Goal: Information Seeking & Learning: Learn about a topic

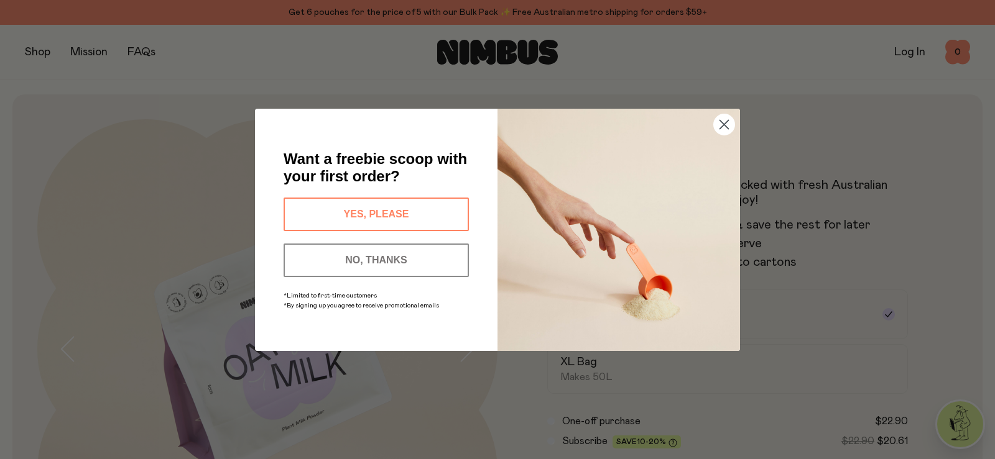
click at [387, 206] on button "YES, PLEASE" at bounding box center [376, 215] width 185 height 34
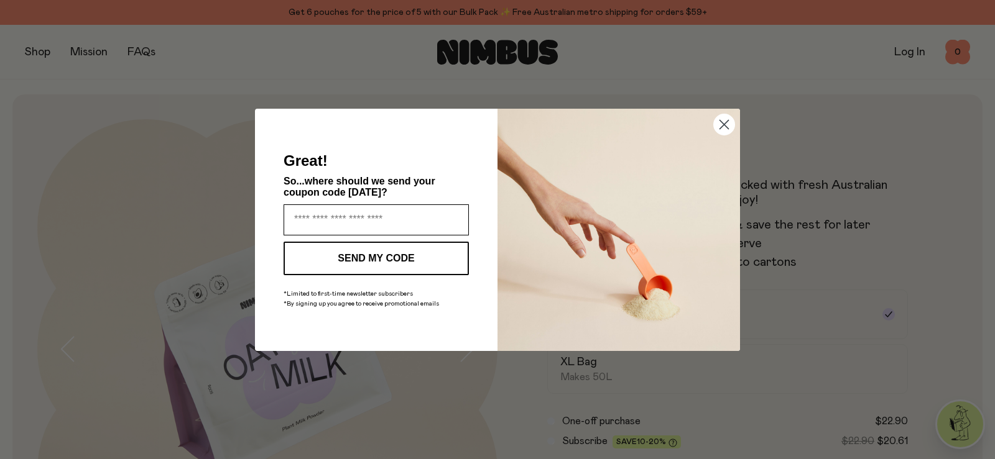
click at [369, 212] on input "Enter your email address" at bounding box center [376, 220] width 185 height 31
type input "**********"
click at [369, 252] on button "SEND MY CODE" at bounding box center [376, 259] width 185 height 34
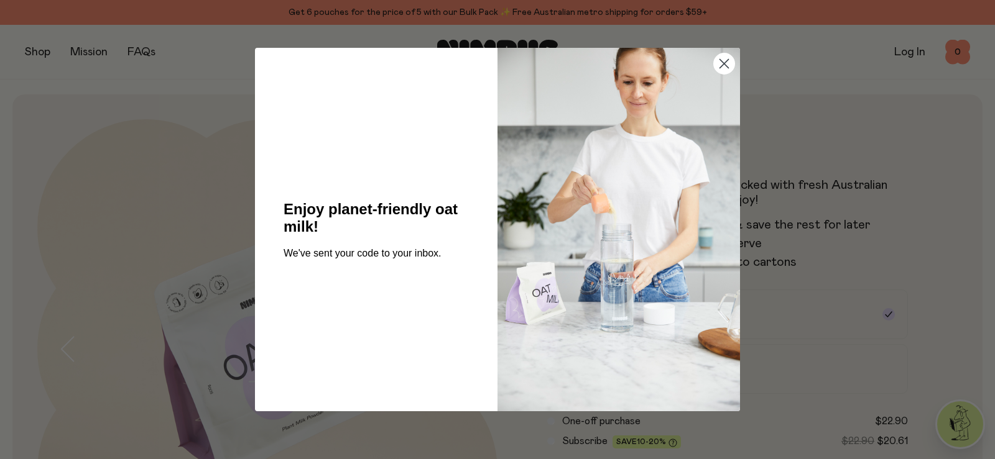
click at [725, 63] on icon "Close dialog" at bounding box center [724, 64] width 9 height 9
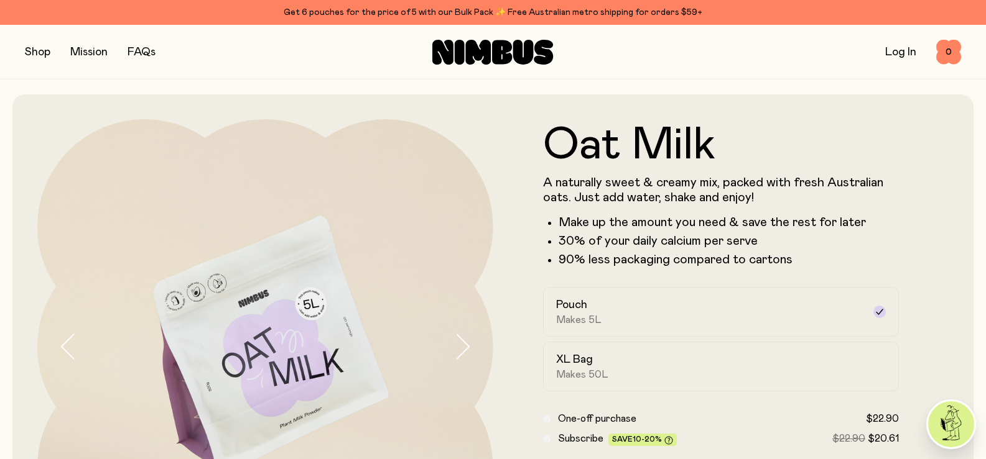
click at [35, 52] on button "button" at bounding box center [37, 52] width 25 height 17
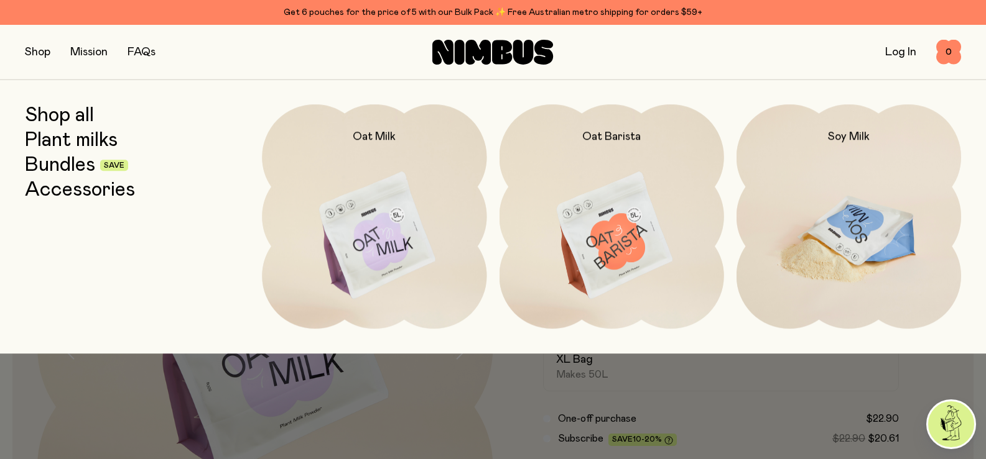
click at [856, 228] on img at bounding box center [848, 236] width 224 height 264
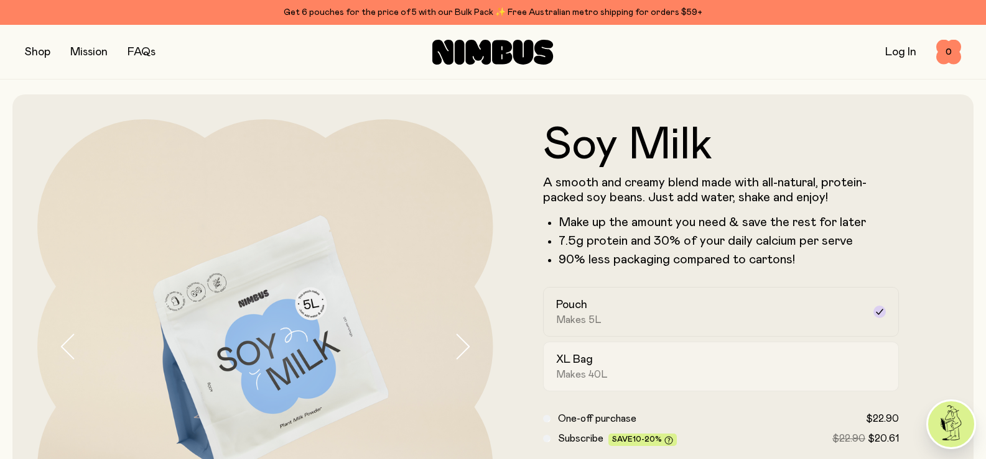
click at [600, 360] on div "XL Bag Makes 40L" at bounding box center [710, 367] width 308 height 29
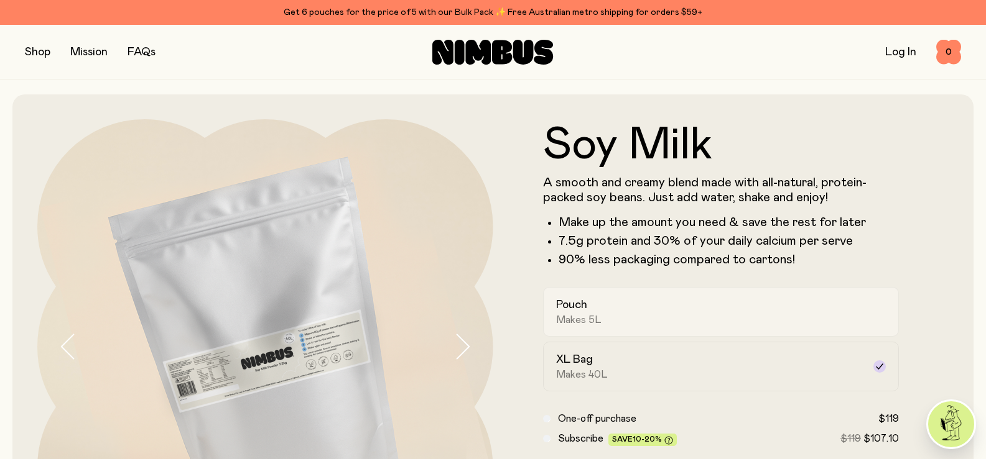
click at [624, 305] on div "Pouch Makes 5L" at bounding box center [710, 312] width 308 height 29
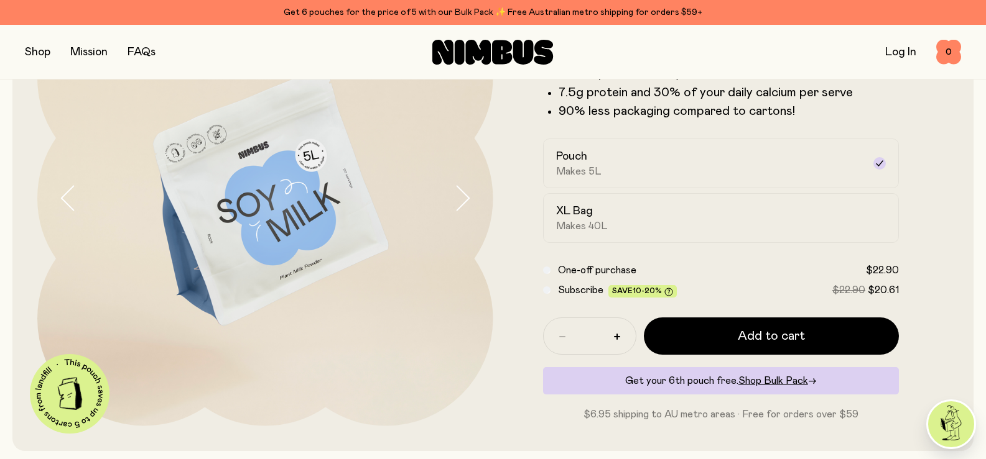
scroll to position [121, 0]
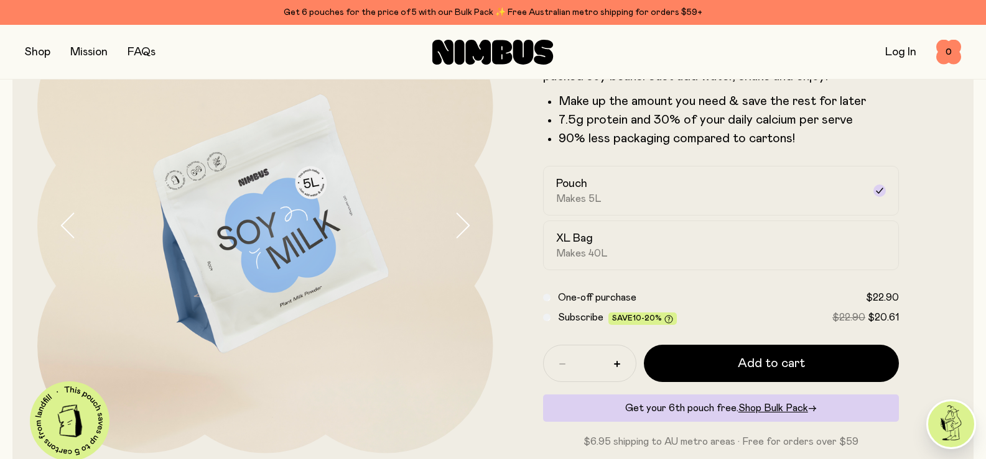
scroll to position [121, 0]
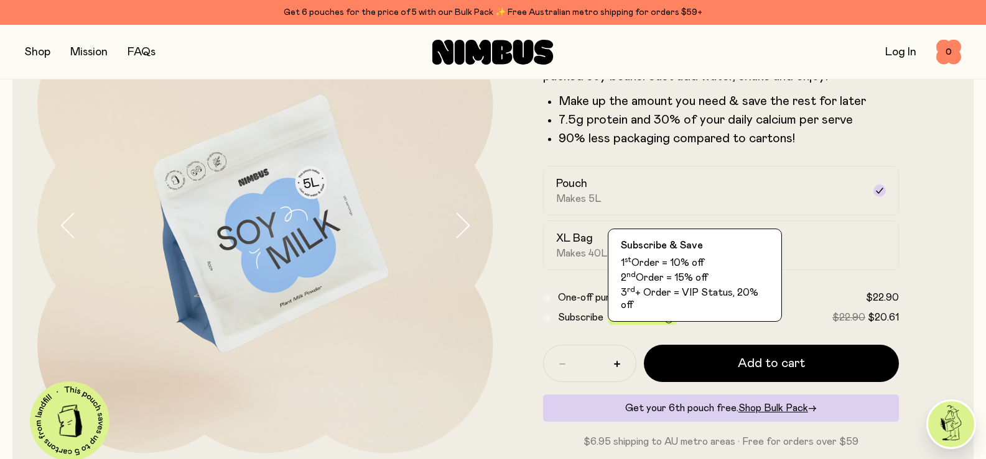
click at [666, 319] on icon at bounding box center [668, 319] width 9 height 9
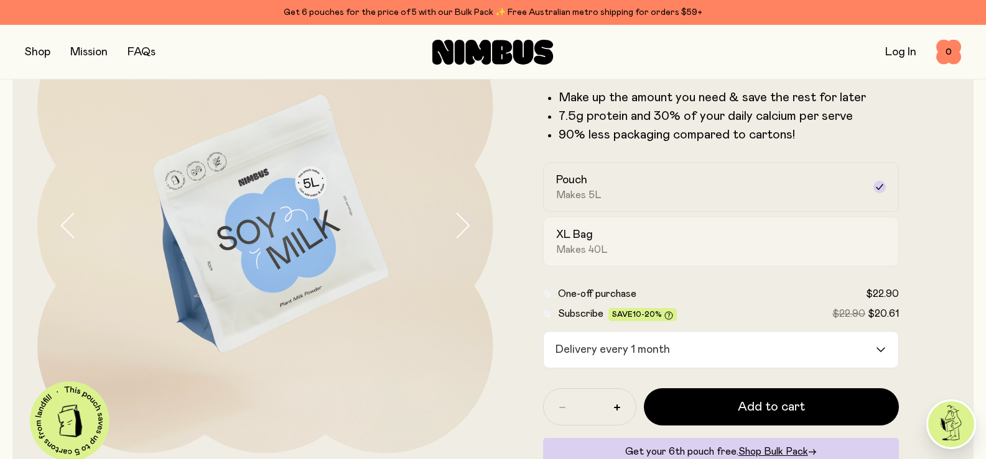
click at [578, 244] on span "Makes 40L" at bounding box center [582, 250] width 52 height 12
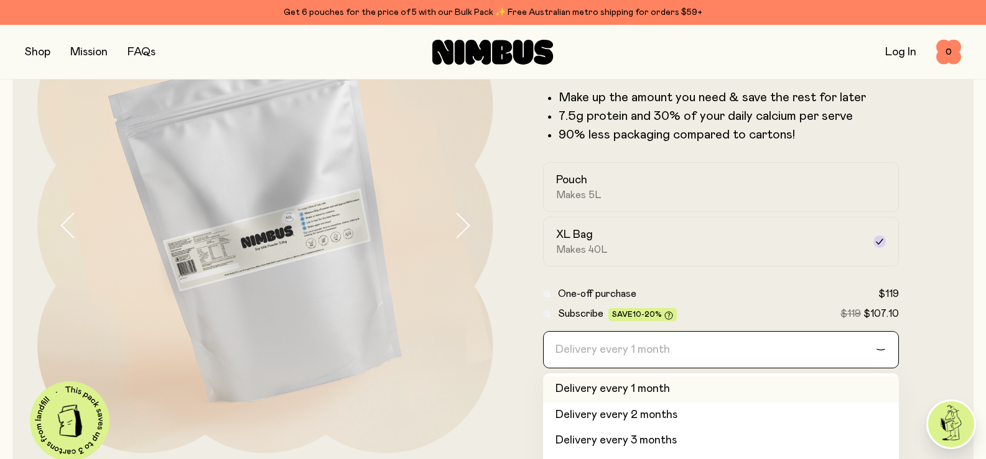
click at [709, 345] on input "Search for option" at bounding box center [713, 350] width 324 height 36
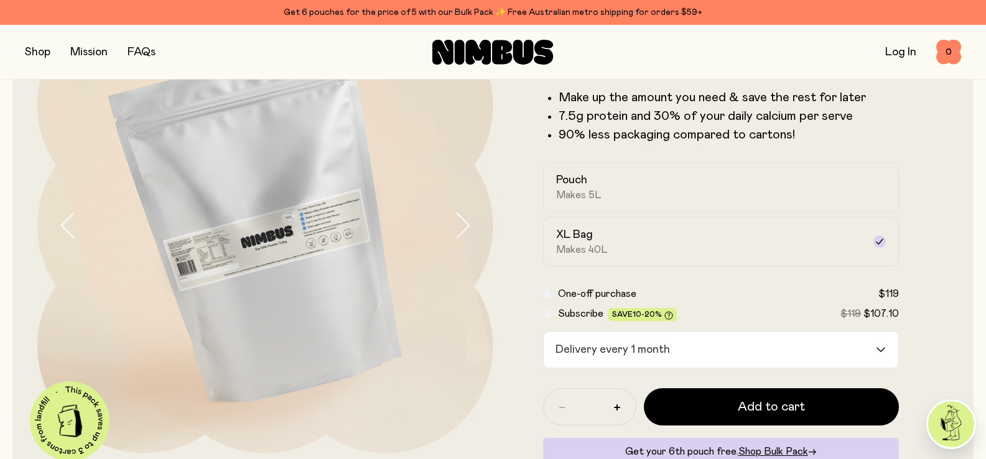
click at [735, 289] on label "One-off purchase $119" at bounding box center [728, 294] width 341 height 15
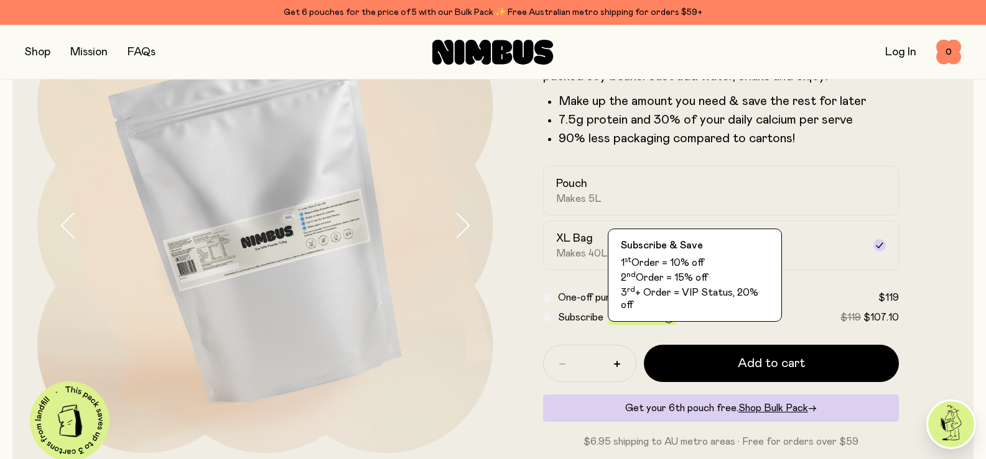
click at [668, 321] on icon at bounding box center [668, 319] width 9 height 9
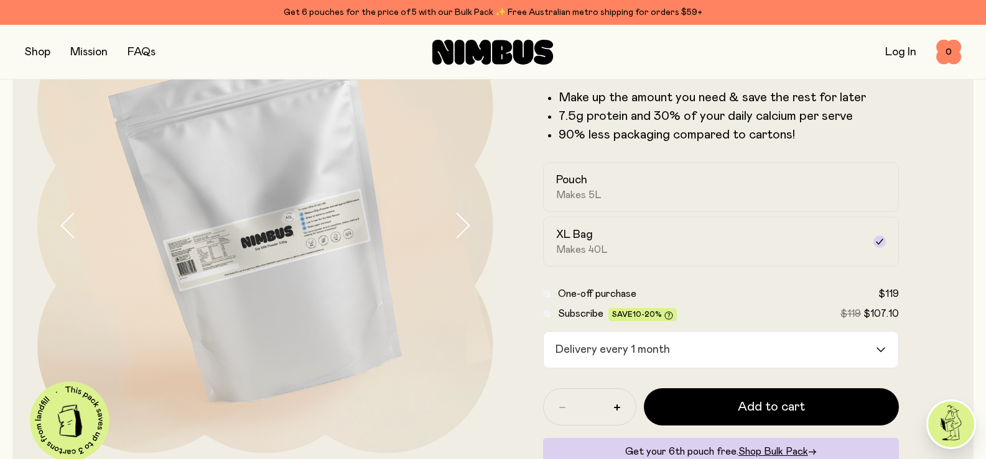
click at [667, 317] on icon at bounding box center [668, 316] width 9 height 9
click at [692, 313] on label "Subscribe Save 10-20% $119 $107.10" at bounding box center [728, 314] width 341 height 15
click at [573, 293] on span "One-off purchase" at bounding box center [597, 294] width 78 height 10
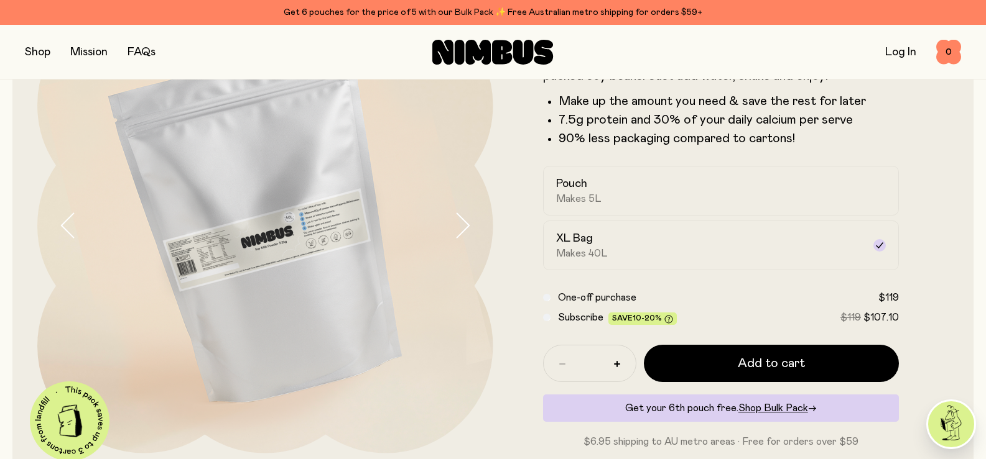
click at [944, 283] on form "Soy Milk A smooth and creamy blend made with all-natural, protein-packed soy be…" at bounding box center [721, 226] width 456 height 448
click at [775, 409] on span "Shop Bulk Pack" at bounding box center [773, 409] width 70 height 10
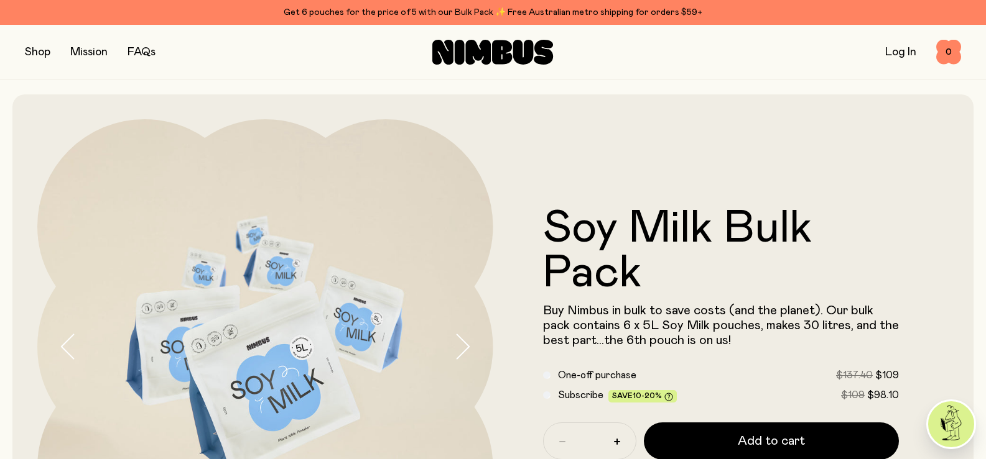
click at [940, 282] on form "Soy Milk Bulk Pack Buy Nimbus in bulk to save costs (and the planet). Our bulk …" at bounding box center [721, 346] width 456 height 281
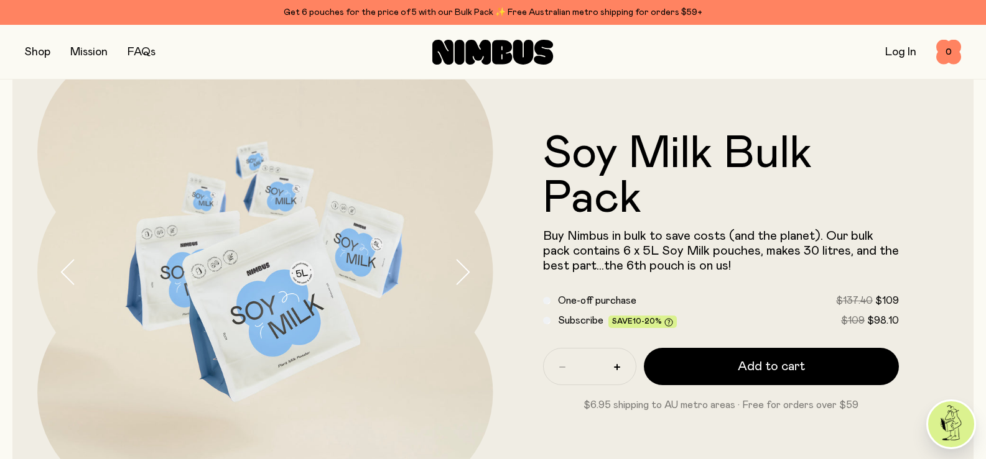
scroll to position [99, 0]
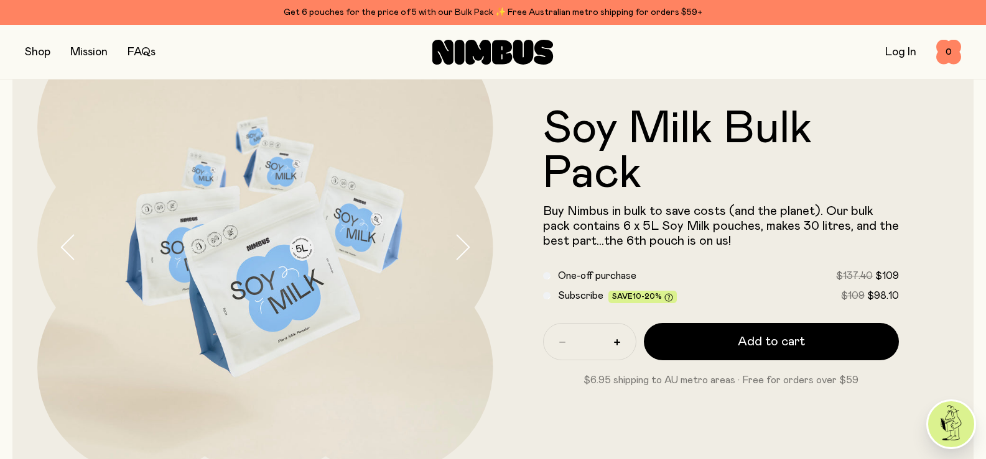
click at [47, 50] on button "button" at bounding box center [37, 52] width 25 height 17
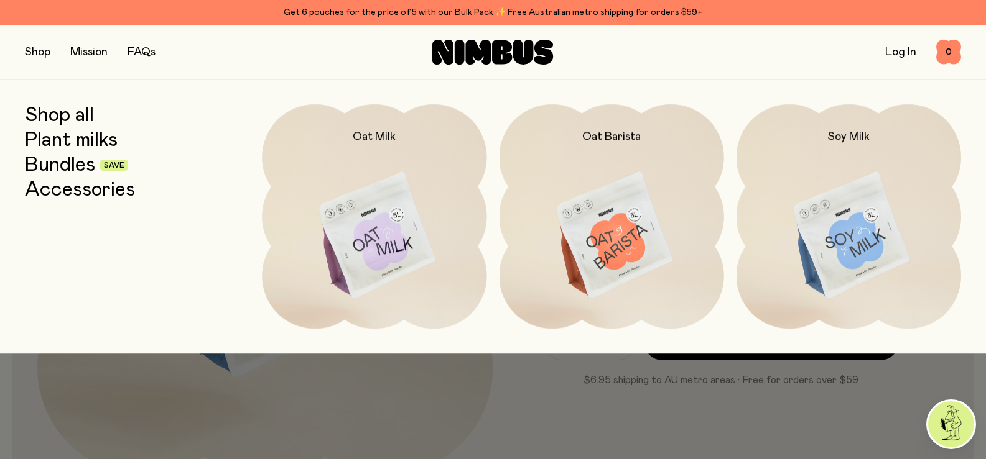
drag, startPoint x: 228, startPoint y: 134, endPoint x: 73, endPoint y: 167, distance: 158.3
click at [73, 167] on div "Shop all Plant milks Bundles Save Accessories" at bounding box center [137, 216] width 224 height 224
click at [73, 167] on link "Bundles" at bounding box center [60, 165] width 70 height 22
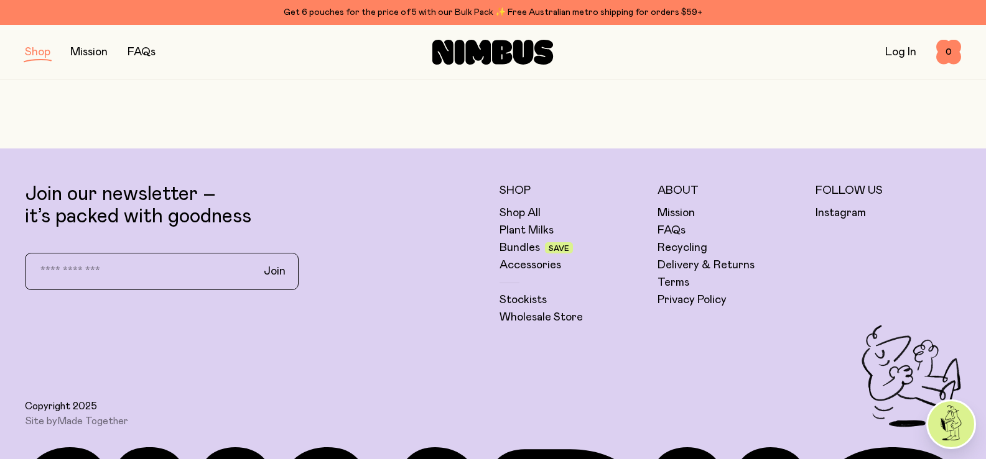
scroll to position [1169, 0]
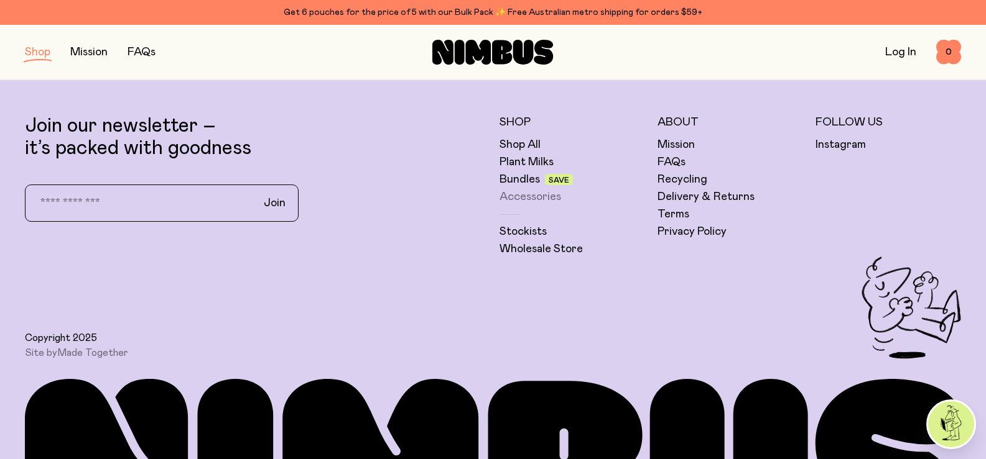
click at [524, 196] on link "Accessories" at bounding box center [530, 197] width 62 height 15
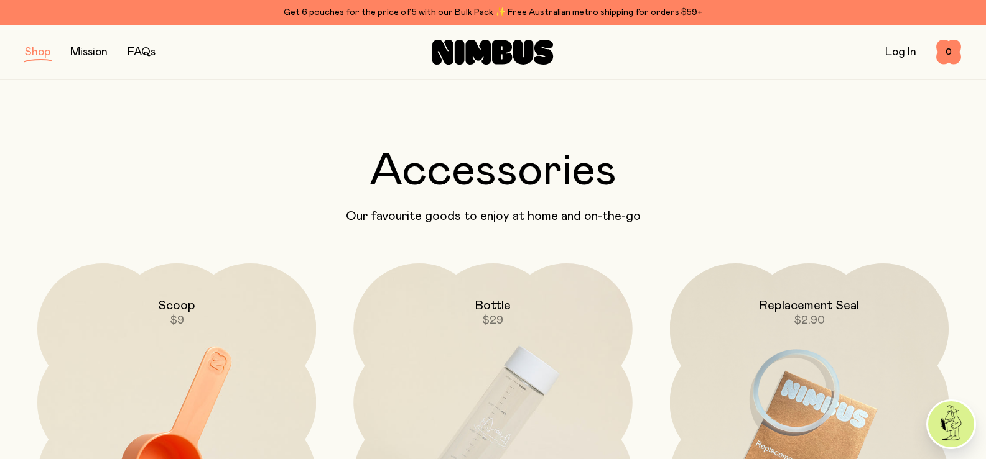
click at [31, 58] on button "button" at bounding box center [37, 52] width 25 height 17
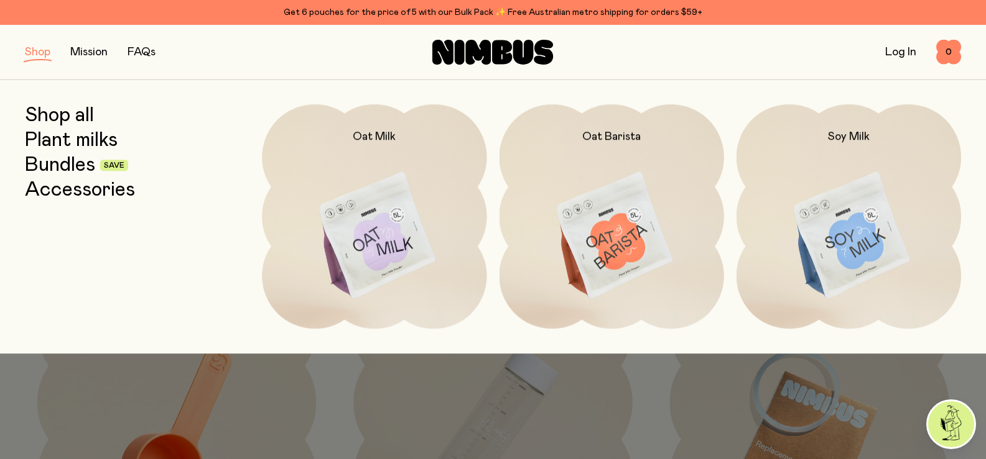
drag, startPoint x: 31, startPoint y: 58, endPoint x: 39, endPoint y: 110, distance: 52.2
click at [39, 80] on div "Shop Mission FAQs Log In 0 0 Shop all Plant milks Bundles Save Accessories Oat …" at bounding box center [493, 52] width 986 height 55
click at [50, 113] on link "Shop all" at bounding box center [59, 115] width 69 height 22
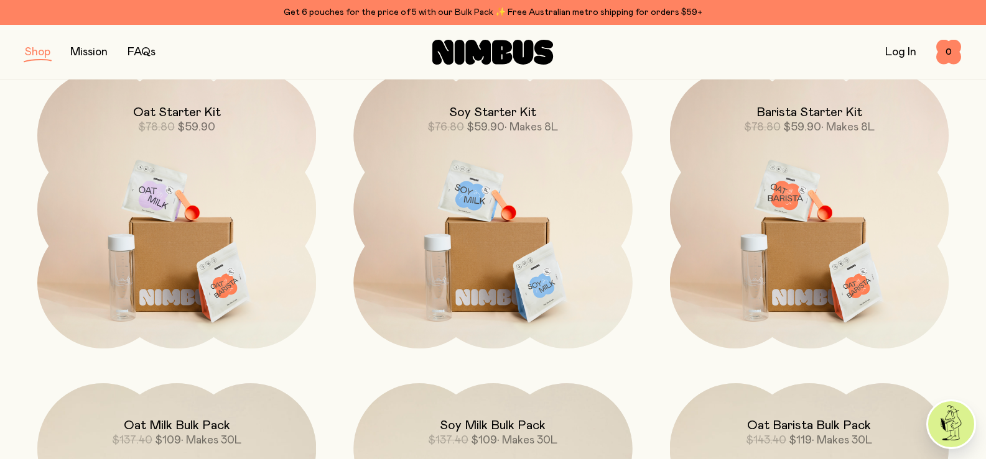
scroll to position [945, 0]
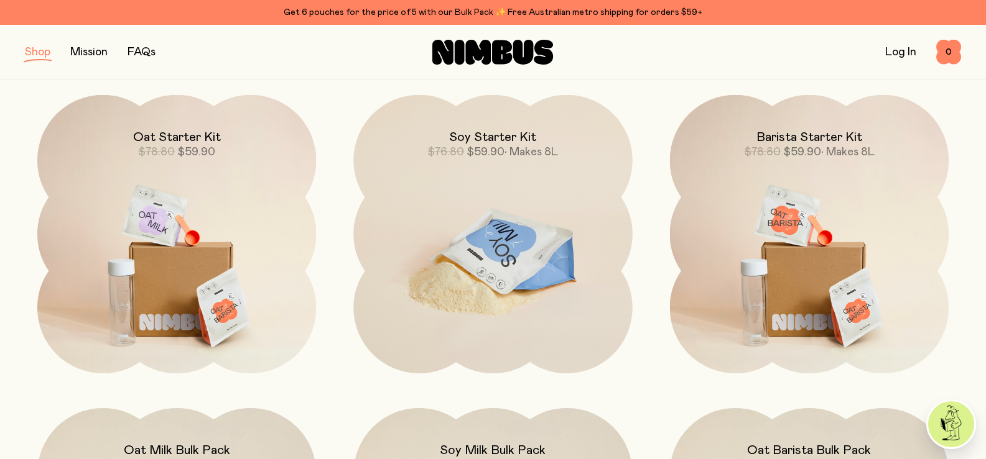
click at [443, 224] on img at bounding box center [492, 259] width 279 height 328
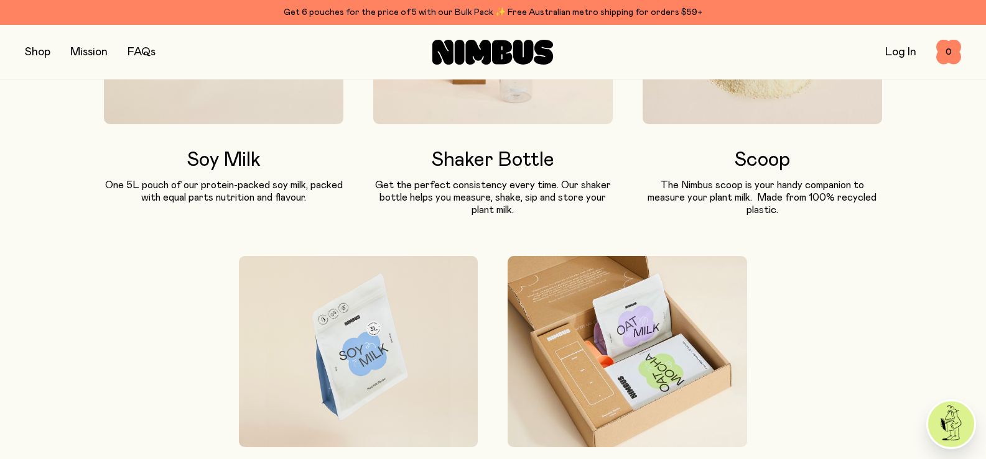
scroll to position [824, 0]
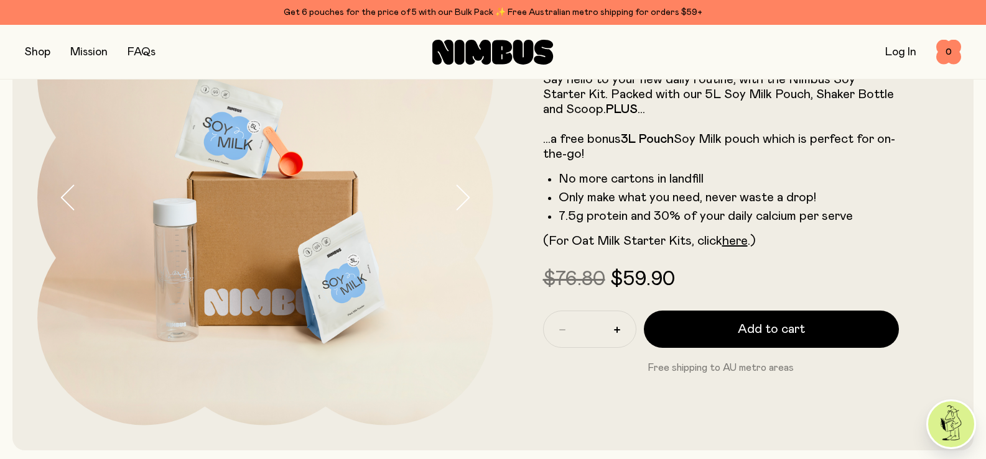
scroll to position [124, 0]
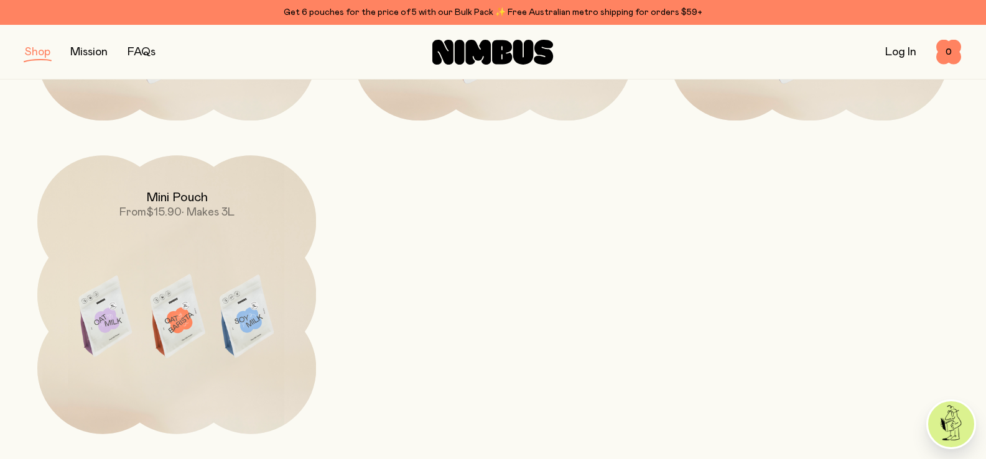
scroll to position [423, 0]
